Goal: Task Accomplishment & Management: Manage account settings

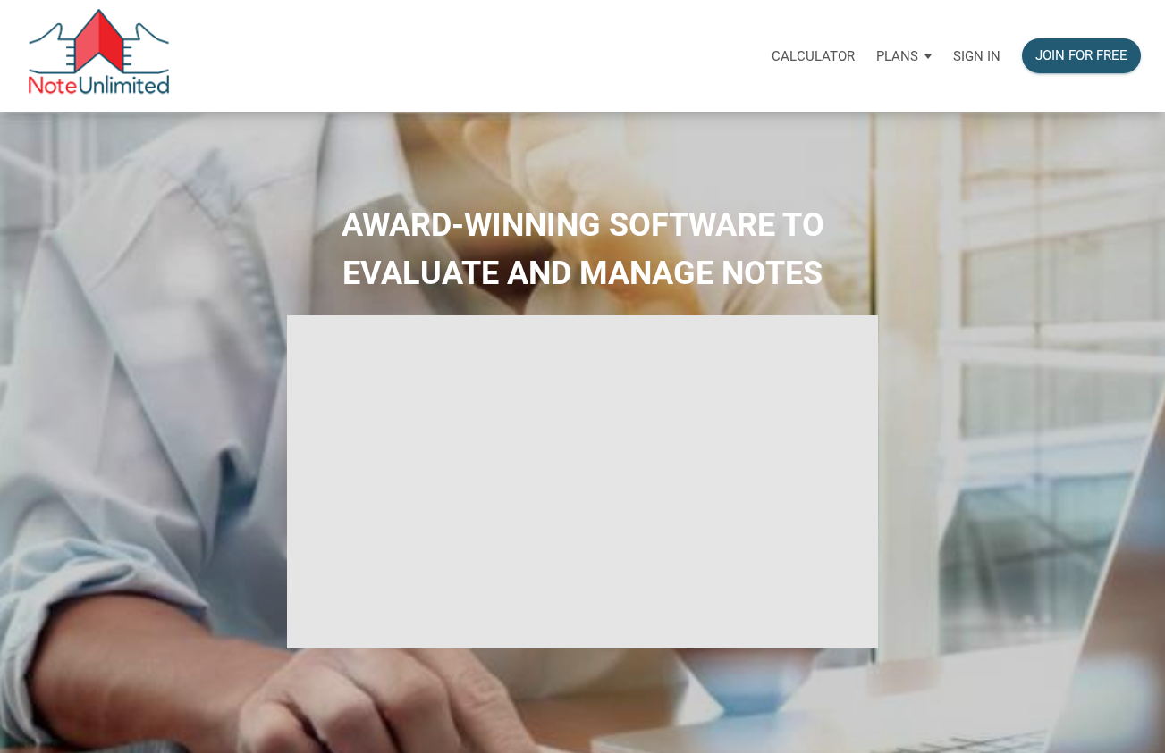
type input "Introduction to new features"
select select
click at [983, 51] on p "Sign in" at bounding box center [976, 56] width 47 height 16
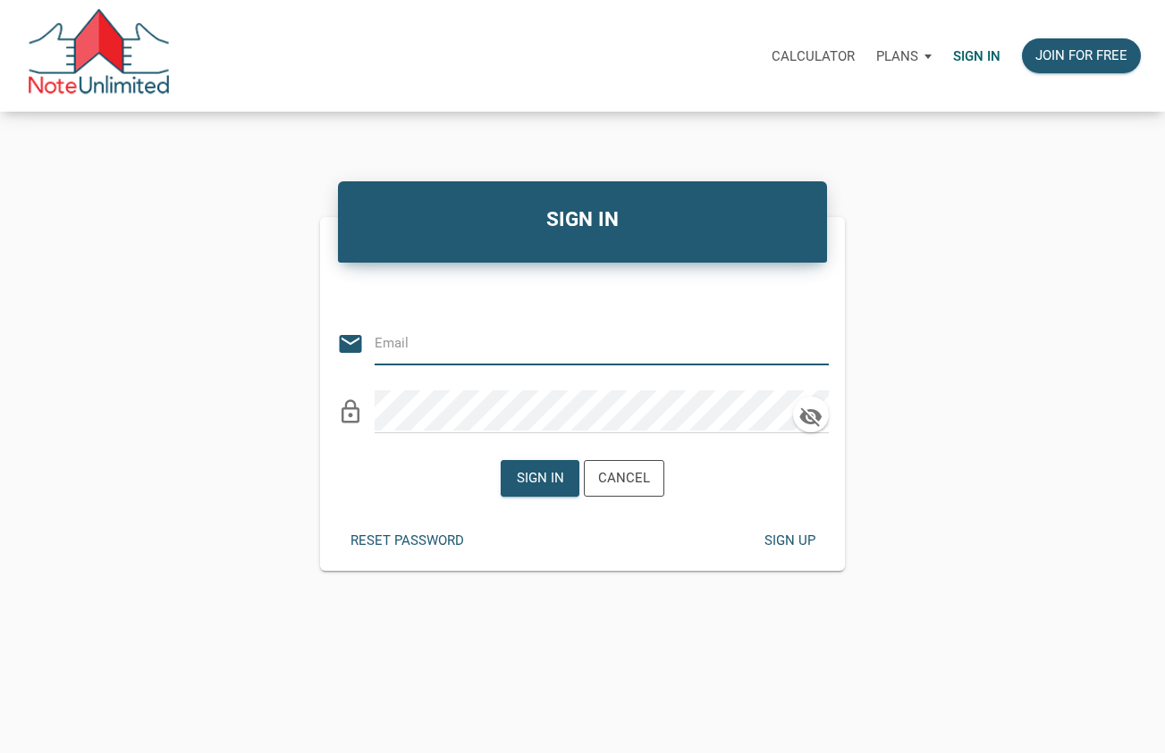
type input "[PERSON_NAME][EMAIL_ADDRESS][DOMAIN_NAME]"
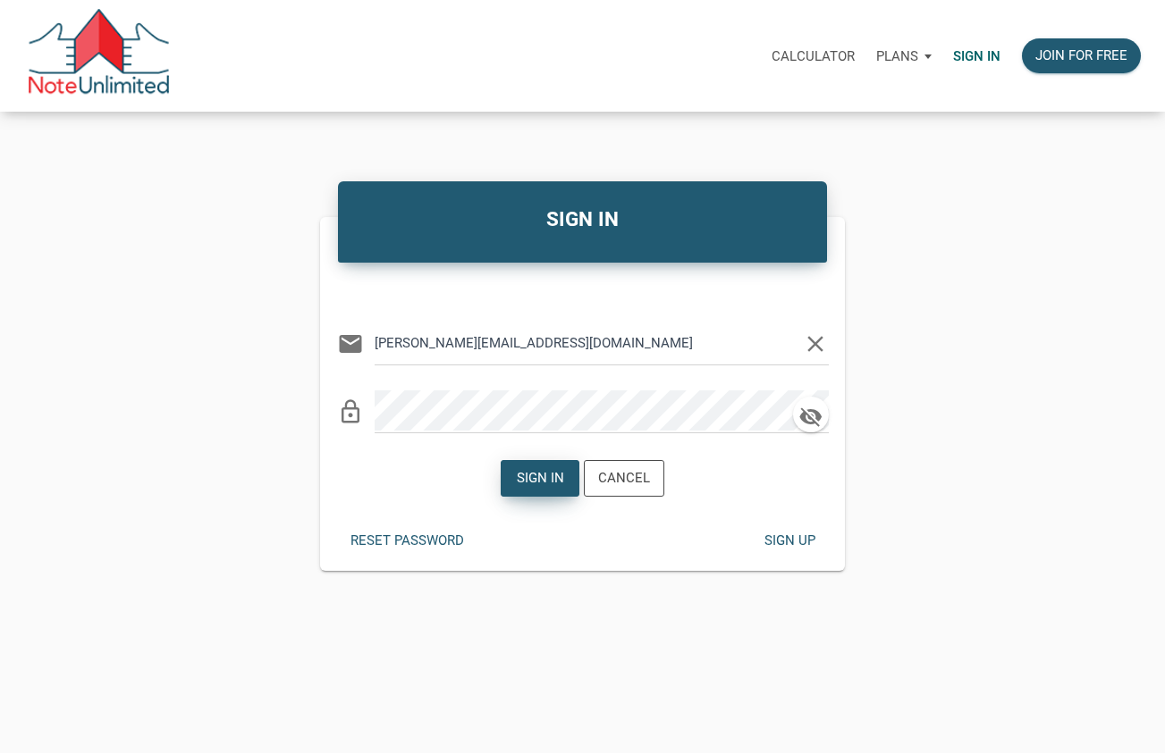
click at [543, 468] on div "Sign in" at bounding box center [540, 478] width 47 height 21
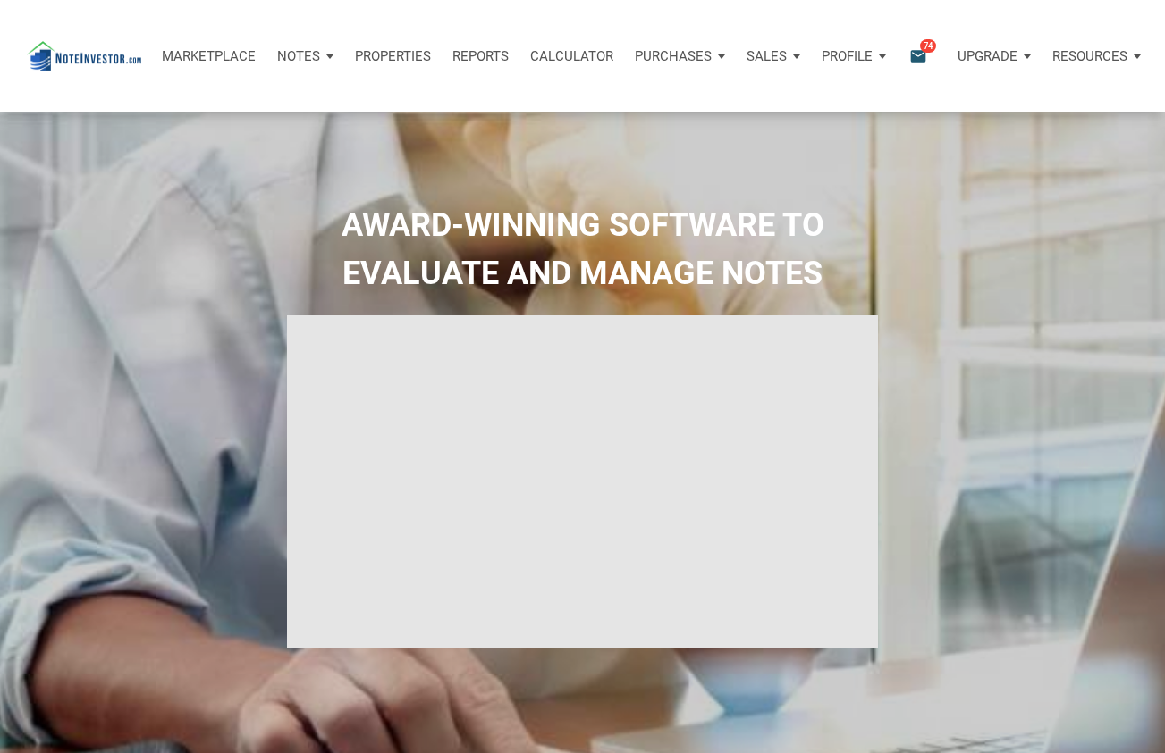
type input "Introduction to new features"
select select
click at [848, 54] on p "Profile" at bounding box center [846, 56] width 51 height 16
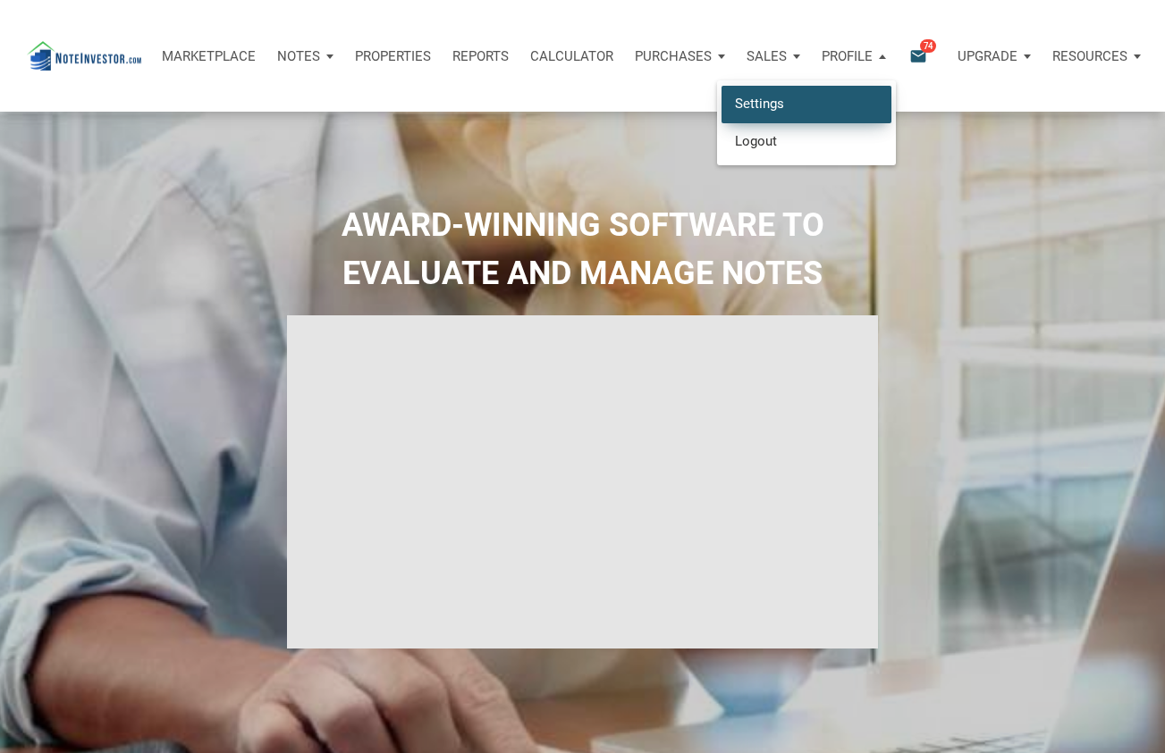
click at [780, 106] on link "Settings" at bounding box center [806, 104] width 170 height 37
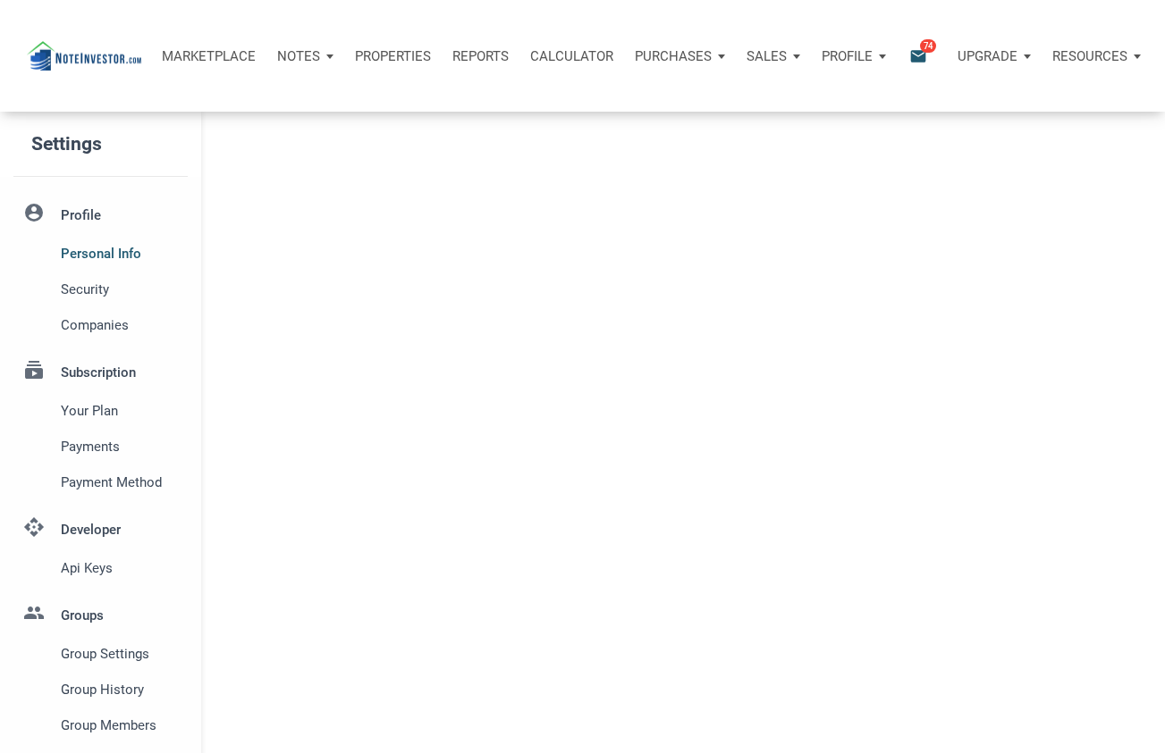
type input "GROVELAND"
select select
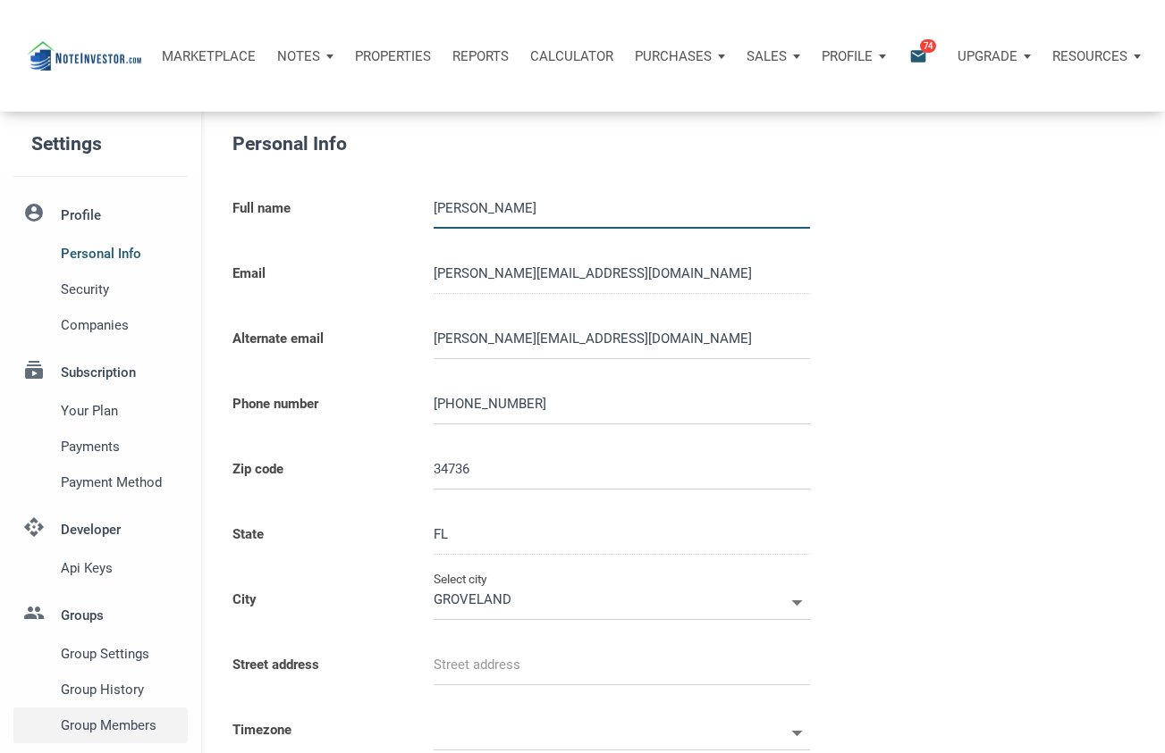
click at [129, 722] on span "Group Members" at bounding box center [121, 725] width 120 height 21
